Goal: Task Accomplishment & Management: Manage account settings

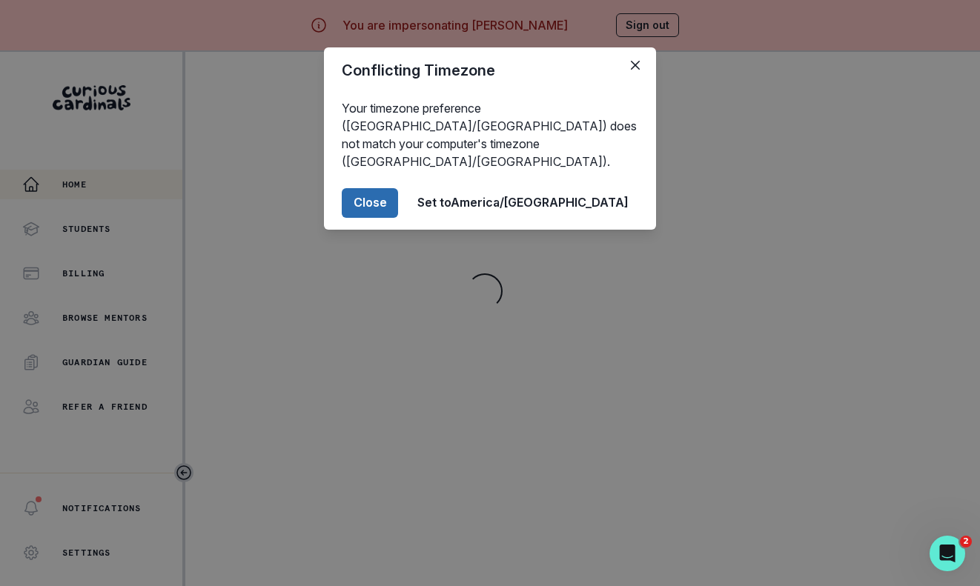
click at [398, 189] on button "Close" at bounding box center [370, 203] width 56 height 30
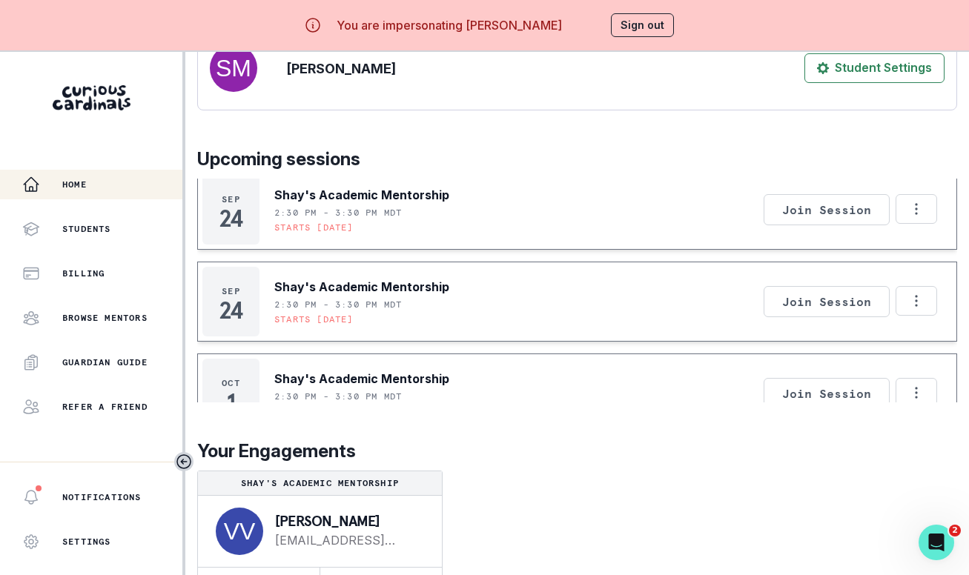
scroll to position [63, 0]
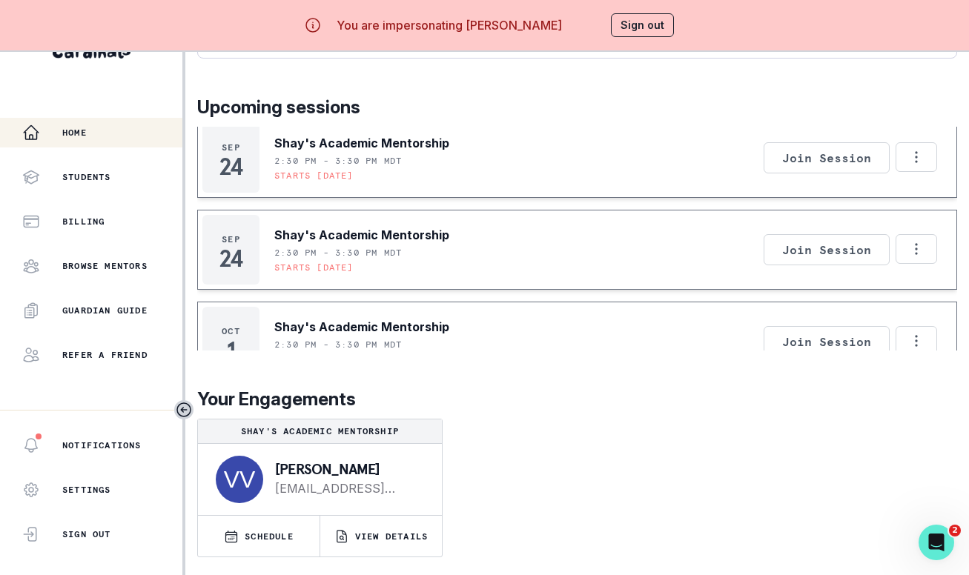
click at [620, 21] on button "Sign out" at bounding box center [642, 25] width 63 height 24
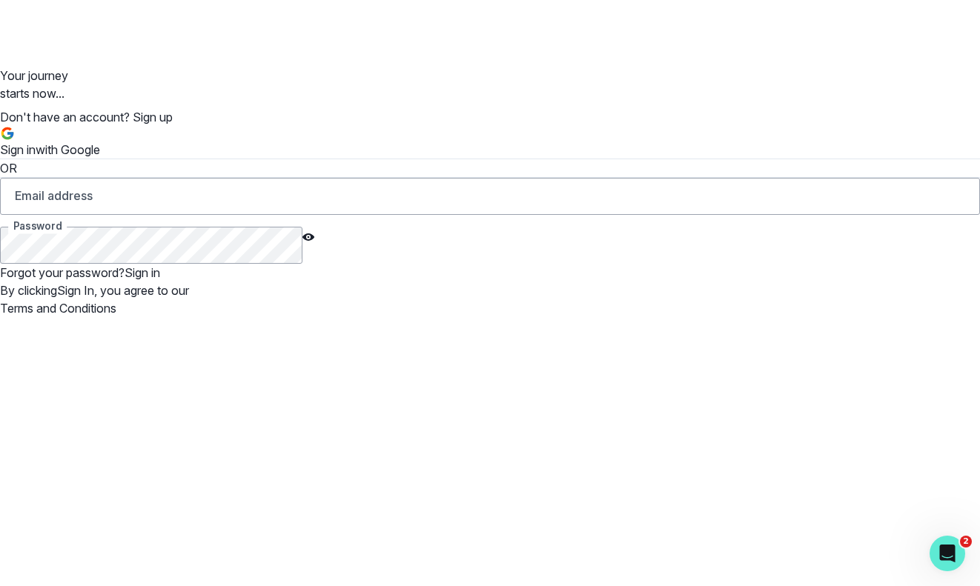
click at [100, 155] on button "Sign in with Google" at bounding box center [50, 142] width 100 height 33
